Goal: Obtain resource: Download file/media

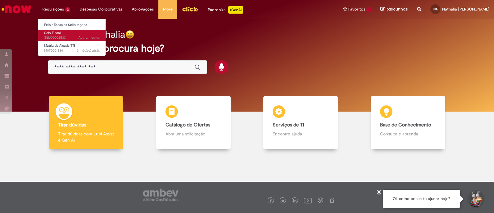
click at [57, 33] on span "Selo Fiscal" at bounding box center [52, 33] width 16 height 5
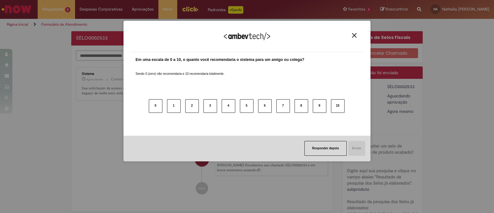
click at [355, 35] on img "Close" at bounding box center [354, 35] width 5 height 5
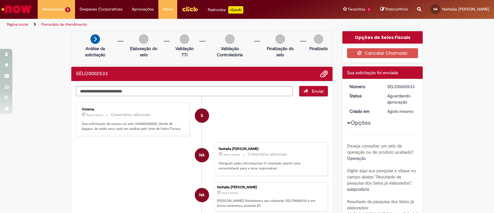
click at [108, 119] on div "Sistema Agora mesmo Agora mesmo Comentários adicionais Sua solicitação de acess…" at bounding box center [133, 119] width 110 height 30
click at [105, 122] on p "Sua solicitação de acesso ao selo 1250001202001_Venda de bagaço de malte seco e…" at bounding box center [133, 126] width 103 height 10
click at [143, 22] on link "Exibir todas as aprovações" at bounding box center [162, 25] width 68 height 7
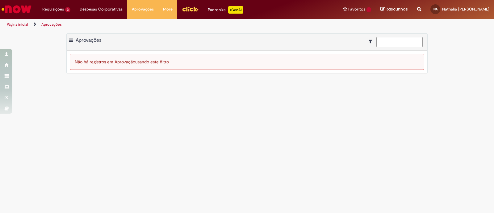
click at [55, 15] on li "Requisições 2 Exibir Todas as Solicitações Selo Fiscal 2m atrás 2 minutos atrás…" at bounding box center [56, 9] width 37 height 19
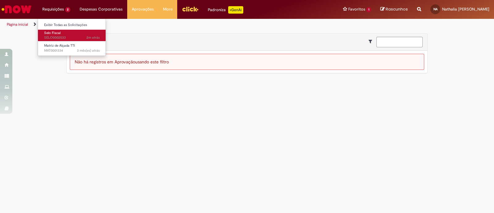
click at [60, 37] on span "2m atrás 2 minutos atrás SELO0002533" at bounding box center [72, 37] width 56 height 5
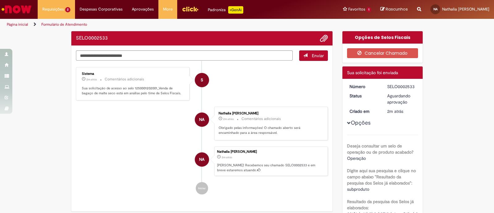
click at [130, 118] on li "NA Nathalia [PERSON_NAME] 2m atrás 2 minutos atrás Comentários adicionais Obrig…" at bounding box center [202, 124] width 252 height 34
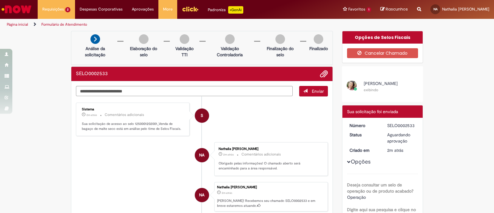
click at [254, 130] on li "S Sistema 2m atrás 2 minutos atrás Comentários adicionais Sua solicitação de ac…" at bounding box center [202, 120] width 252 height 34
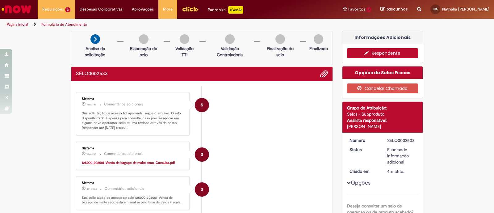
click at [112, 160] on strong "1250001202001_Venda de bagaço de malte seco_Consulta.pdf" at bounding box center [128, 162] width 93 height 5
